Goal: Register for event/course

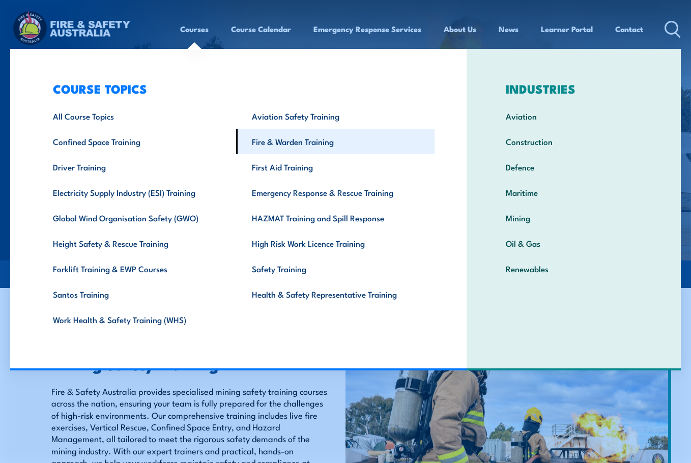
click at [274, 146] on link "Fire & Warden Training" at bounding box center [335, 141] width 199 height 25
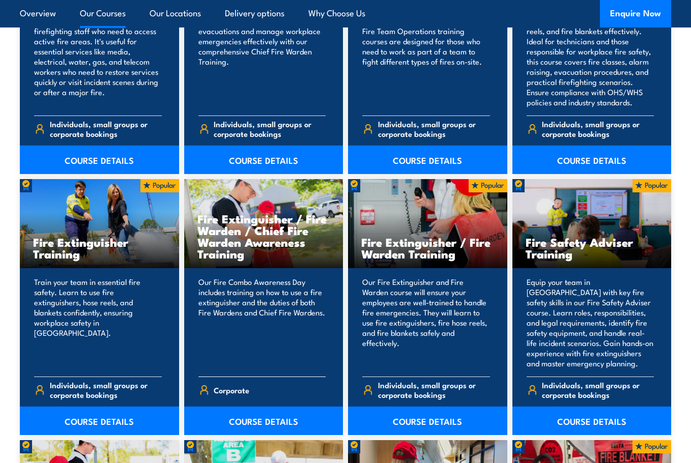
scroll to position [916, 0]
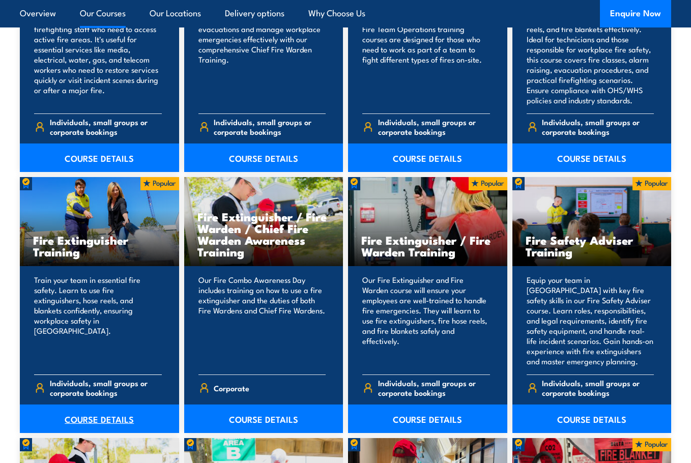
click at [74, 413] on link "COURSE DETAILS" at bounding box center [99, 419] width 159 height 29
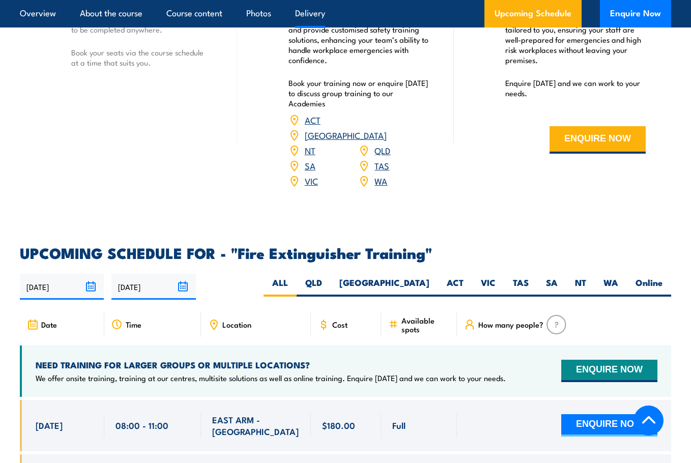
scroll to position [1527, 0]
